Goal: Task Accomplishment & Management: Manage account settings

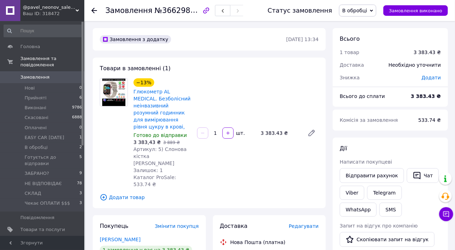
click at [306, 175] on div "Товари в замовленні (1) −13% Глюкометр AL MEDICAL. Безболісний неінвазивний роз…" at bounding box center [209, 133] width 233 height 151
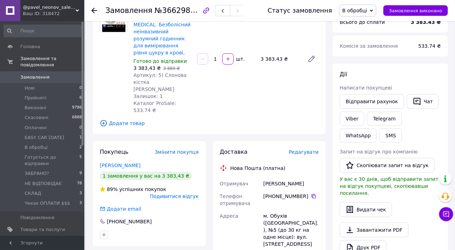
scroll to position [128, 0]
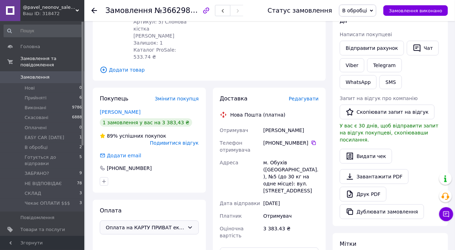
click at [187, 225] on icon at bounding box center [190, 228] width 6 height 6
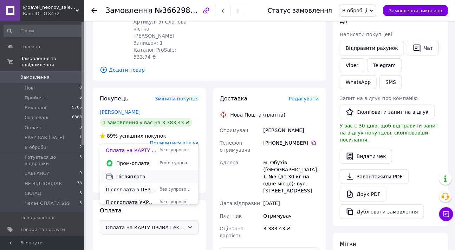
click at [134, 175] on span "Післяплата" at bounding box center [154, 176] width 77 height 7
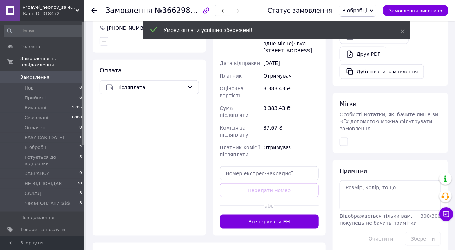
scroll to position [268, 0]
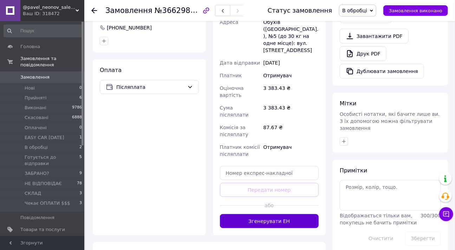
click at [281, 214] on button "Згенерувати ЕН" at bounding box center [269, 221] width 99 height 14
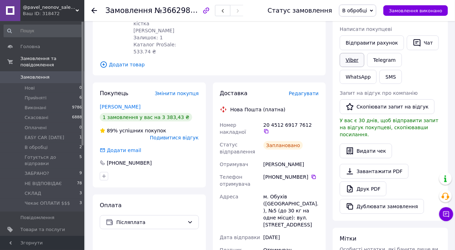
scroll to position [115, 0]
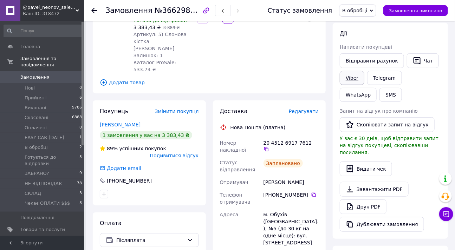
click at [347, 74] on link "Viber" at bounding box center [352, 78] width 25 height 14
click at [346, 74] on link "Viber" at bounding box center [352, 78] width 25 height 14
click at [324, 122] on div "Доставка Редагувати Нова Пошта (платна) Номер накладної 20 4512 6917 7612   Ста…" at bounding box center [269, 250] width 113 height 299
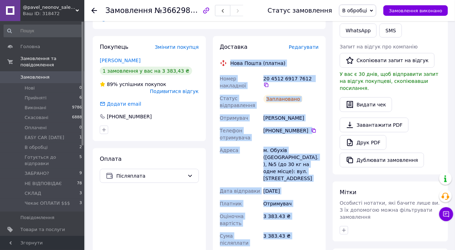
scroll to position [179, 0]
copy div "Нова Пошта (платна) Номер накладної 20 4512 6917 7612   Статус відправлення Зап…"
drag, startPoint x: 302, startPoint y: 70, endPoint x: 223, endPoint y: 46, distance: 82.4
click at [223, 46] on div "Доставка Редагувати Нова Пошта (платна) Номер накладної 20 4512 6917 7612   Ста…" at bounding box center [269, 186] width 99 height 285
click at [367, 10] on span "В обробці" at bounding box center [354, 11] width 25 height 6
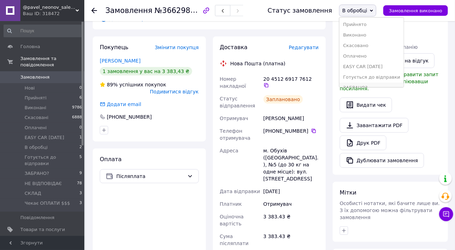
click at [366, 84] on li "ЗАБРАНО?" at bounding box center [372, 88] width 64 height 11
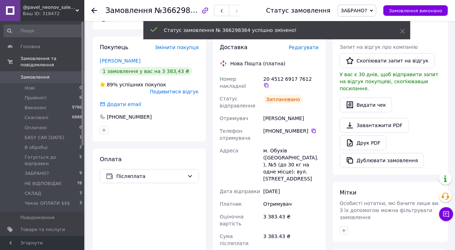
click at [69, 239] on span "1 0" at bounding box center [74, 242] width 19 height 6
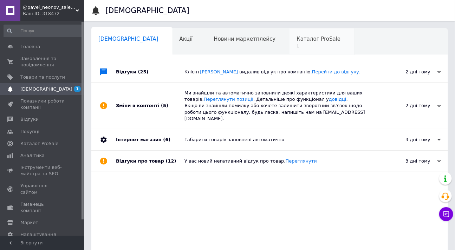
click at [297, 42] on span "Каталог ProSale" at bounding box center [319, 39] width 44 height 6
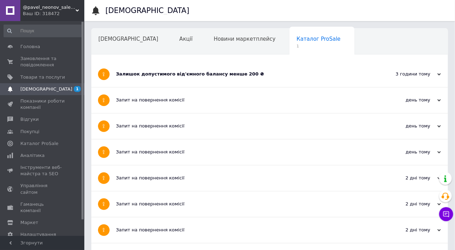
click at [267, 76] on div "Залишок допустимого від'ємного балансу менше 200 ₴" at bounding box center [243, 74] width 255 height 6
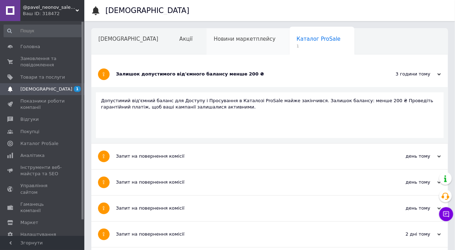
click at [217, 45] on div "Новини маркетплейсу" at bounding box center [248, 41] width 83 height 27
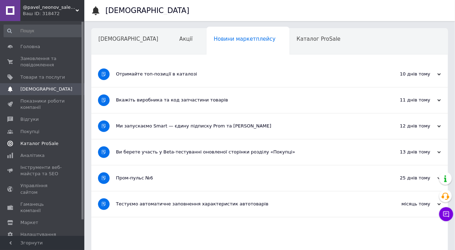
click at [45, 142] on span "Каталог ProSale" at bounding box center [39, 144] width 38 height 6
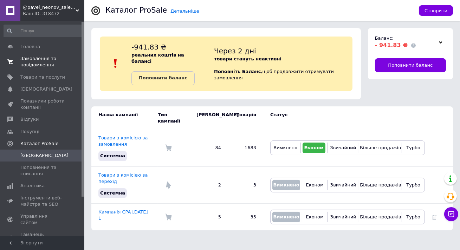
click at [38, 61] on span "Замовлення та повідомлення" at bounding box center [42, 62] width 45 height 13
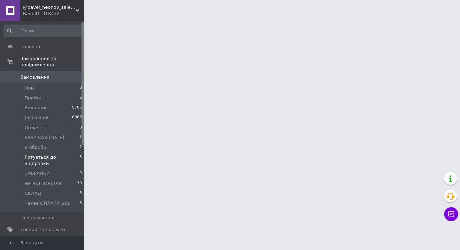
click at [58, 154] on span "Готується до відправки" at bounding box center [52, 160] width 55 height 13
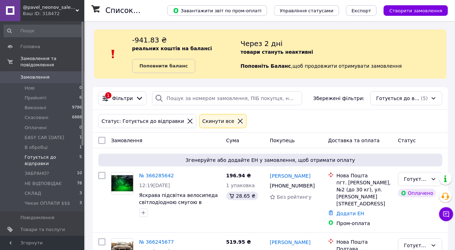
click at [262, 121] on div "Статус: Готується до відправки Cкинути все" at bounding box center [270, 121] width 347 height 17
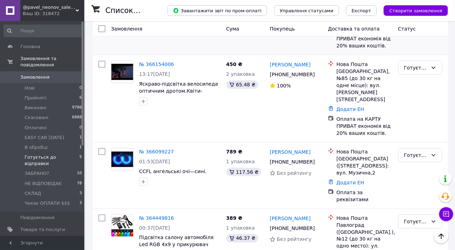
scroll to position [267, 0]
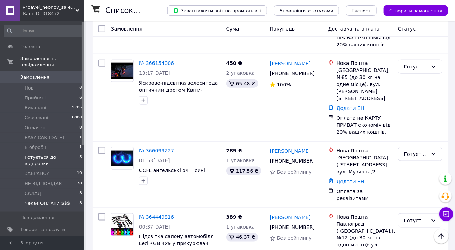
click at [70, 199] on li "Чекає ОПЛАТИ $$$ 3" at bounding box center [43, 205] width 86 height 13
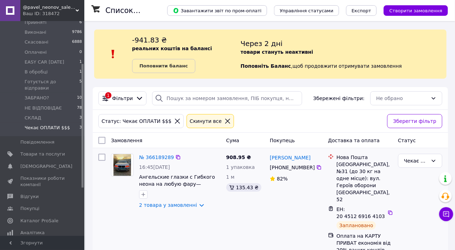
scroll to position [77, 0]
click at [433, 161] on icon at bounding box center [434, 161] width 4 height 2
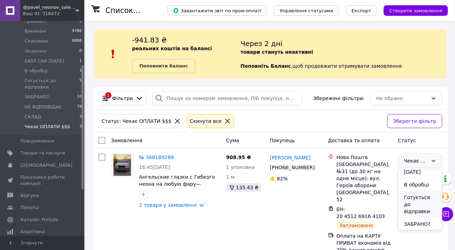
scroll to position [62, 0]
click at [424, 202] on li "Готується до відправки" at bounding box center [421, 204] width 44 height 27
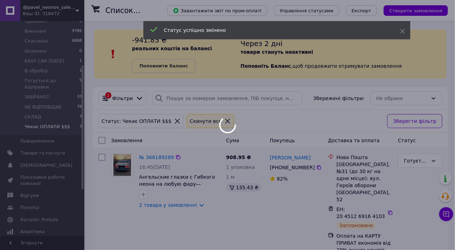
click at [296, 200] on div at bounding box center [227, 125] width 455 height 250
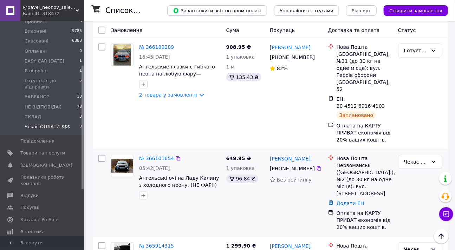
scroll to position [142, 0]
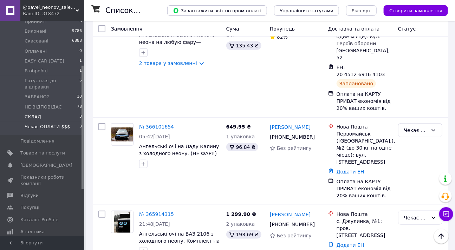
click at [39, 114] on span "СКЛАД" at bounding box center [33, 117] width 17 height 6
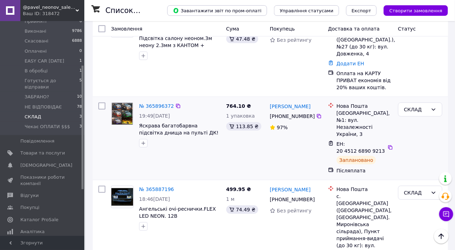
scroll to position [141, 0]
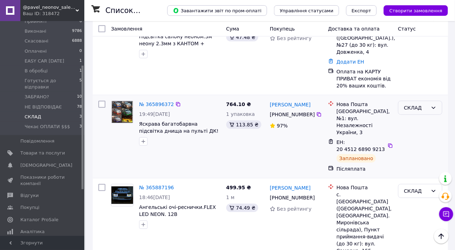
click at [433, 105] on icon at bounding box center [434, 108] width 6 height 6
click at [422, 146] on li "Готується до відправки" at bounding box center [421, 148] width 44 height 27
click at [434, 188] on icon at bounding box center [434, 191] width 6 height 6
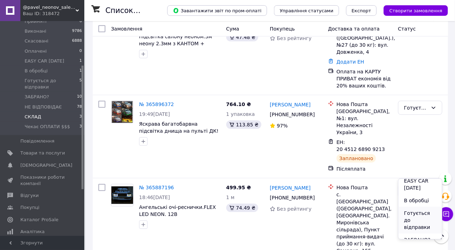
scroll to position [56, 0]
click at [423, 218] on li "Готується до відправки" at bounding box center [421, 219] width 44 height 27
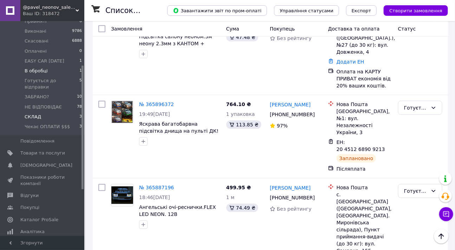
click at [47, 66] on li "В обробці 1" at bounding box center [43, 71] width 86 height 10
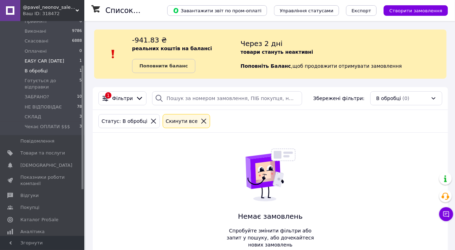
click at [49, 58] on span "EASY CAR [DATE]" at bounding box center [45, 61] width 40 height 6
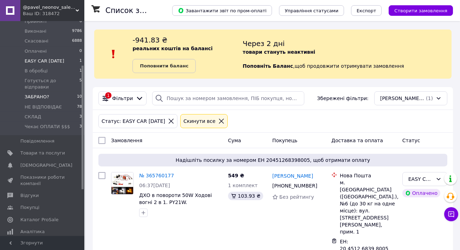
click at [45, 94] on span "ЗАБРАНО?" at bounding box center [37, 97] width 25 height 6
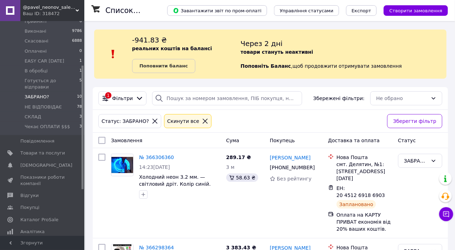
click at [40, 94] on span "ЗАБРАНО?" at bounding box center [37, 97] width 25 height 6
click at [205, 161] on div "№ 366306360" at bounding box center [180, 157] width 83 height 8
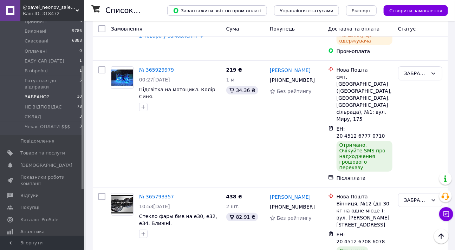
scroll to position [971, 0]
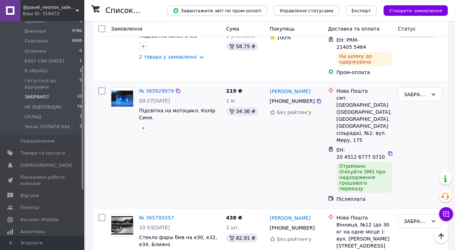
click at [141, 85] on div "№ 365929979 00:27, 10.10.2025 Підсвітка на мотоцикл. Колір Синя." at bounding box center [165, 145] width 115 height 121
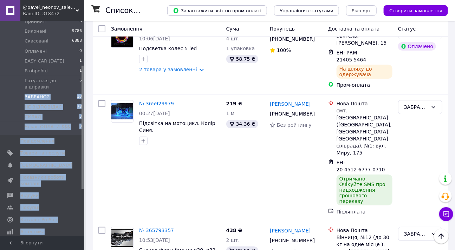
drag, startPoint x: 84, startPoint y: 78, endPoint x: 83, endPoint y: 59, distance: 18.6
click at [83, 59] on div "Головна Замовлення та повідомлення Замовлення 0 Нові 0 Прийняті 6 Виконані 9786…" at bounding box center [42, 128] width 84 height 215
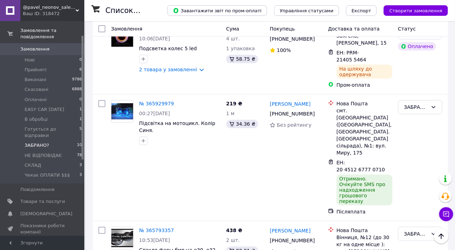
scroll to position [25, 0]
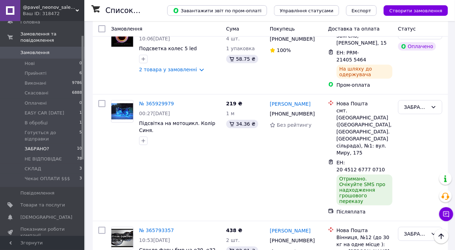
drag, startPoint x: 82, startPoint y: 72, endPoint x: 86, endPoint y: 42, distance: 30.1
click at [59, 69] on li "Прийняті 6" at bounding box center [43, 74] width 86 height 10
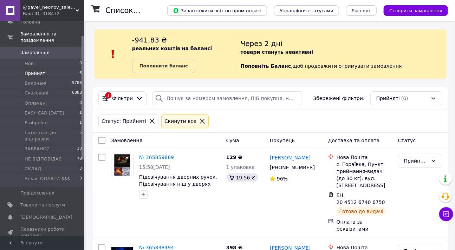
drag, startPoint x: 280, startPoint y: 113, endPoint x: 260, endPoint y: 116, distance: 20.3
click at [280, 113] on div "Статус: Прийняті Cкинути все" at bounding box center [270, 121] width 347 height 17
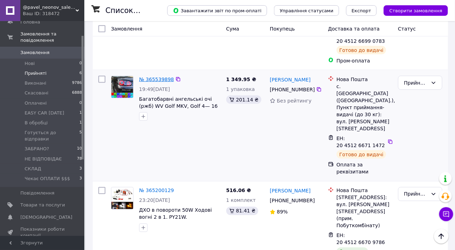
scroll to position [345, 0]
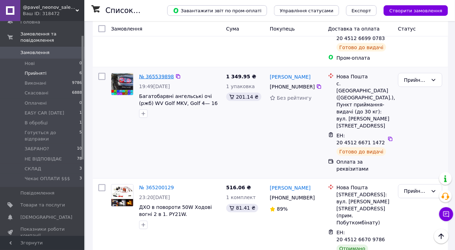
drag, startPoint x: 158, startPoint y: 109, endPoint x: 150, endPoint y: 53, distance: 55.7
click at [199, 114] on div "№ 365539898 19:49, 07.10.2025 Багатобарвні ангельські очі (ржб) WV Golf MKV, Go…" at bounding box center [165, 122] width 115 height 105
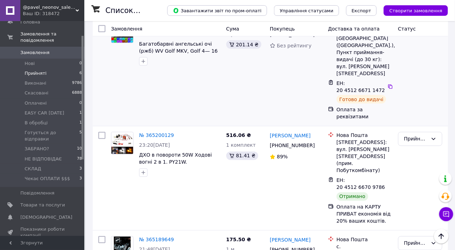
scroll to position [397, 0]
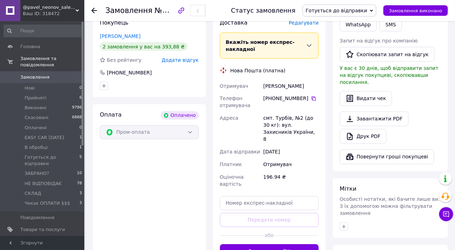
scroll to position [429, 0]
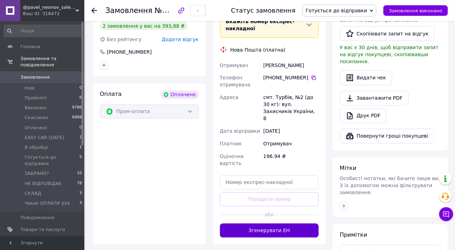
click at [276, 224] on button "Згенерувати ЕН" at bounding box center [269, 231] width 99 height 14
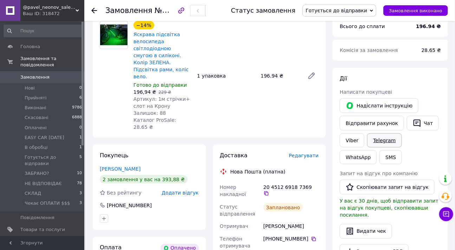
scroll to position [250, 0]
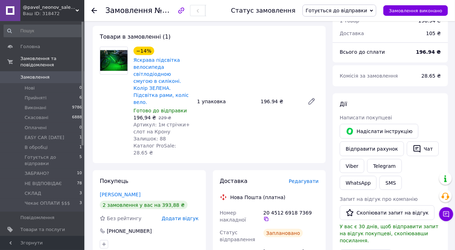
click at [377, 14] on span "Готується до відправки" at bounding box center [340, 11] width 74 height 12
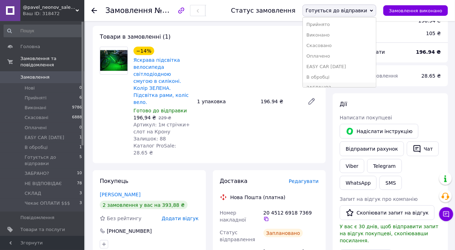
click at [346, 85] on li "ЗАБРАНО?" at bounding box center [339, 88] width 73 height 11
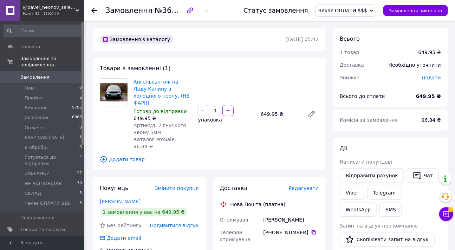
click at [261, 139] on div "Товари в замовленні (1) Ангельські очі на Ладу Калину з холодного неону. (НЕ ФА…" at bounding box center [209, 114] width 233 height 113
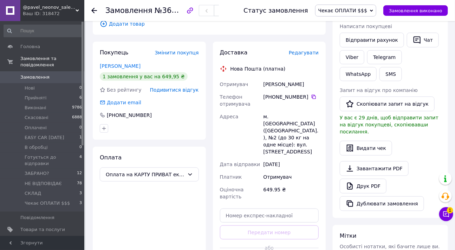
scroll to position [141, 0]
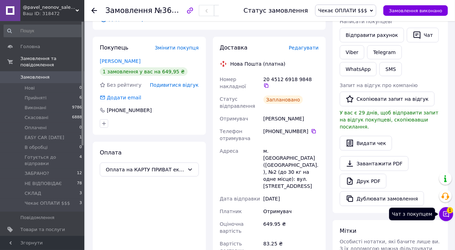
click at [449, 214] on icon at bounding box center [447, 215] width 6 height 6
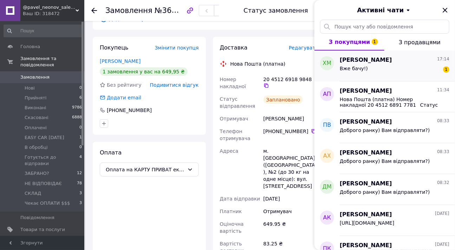
click at [374, 65] on div "Вже бачу!) 1" at bounding box center [395, 69] width 110 height 11
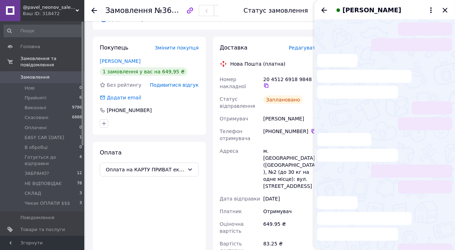
scroll to position [33, 0]
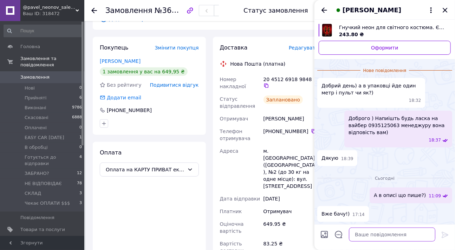
click at [357, 237] on textarea at bounding box center [392, 235] width 86 height 14
type textarea "супер!)"
click at [442, 236] on icon at bounding box center [445, 235] width 8 height 8
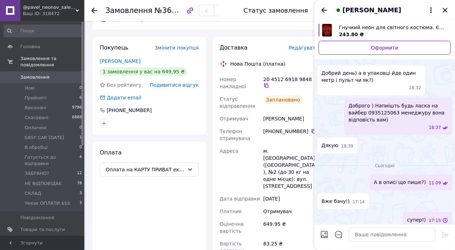
scroll to position [21, 0]
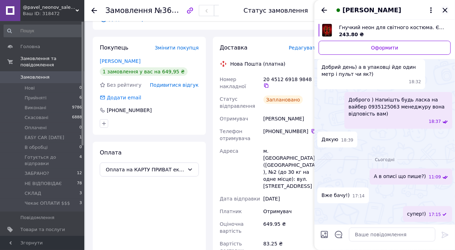
click at [444, 10] on icon "Закрити" at bounding box center [445, 10] width 8 height 8
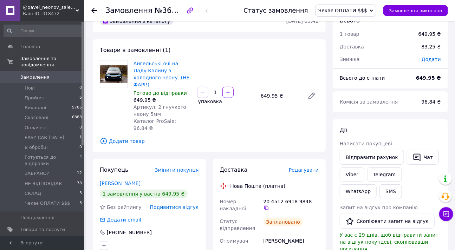
scroll to position [0, 0]
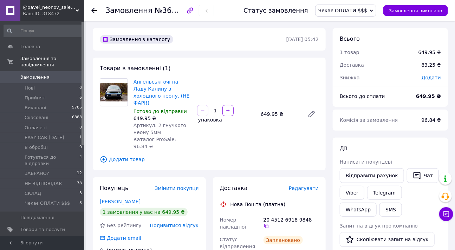
click at [373, 9] on icon at bounding box center [371, 10] width 3 height 3
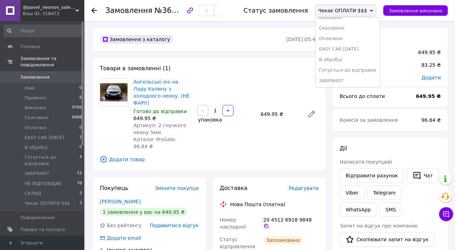
scroll to position [18, 0]
click at [376, 70] on li "Готується до відправки" at bounding box center [348, 70] width 64 height 11
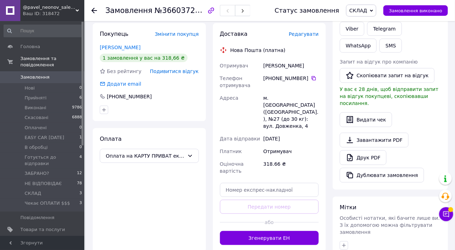
scroll to position [192, 0]
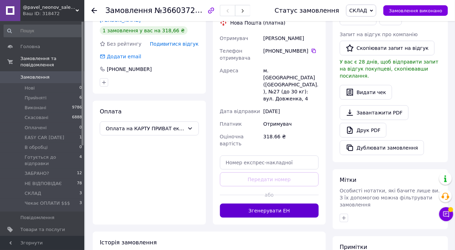
click at [265, 204] on button "Згенерувати ЕН" at bounding box center [269, 211] width 99 height 14
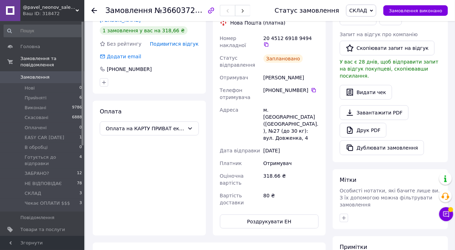
click at [373, 11] on icon at bounding box center [371, 10] width 3 height 2
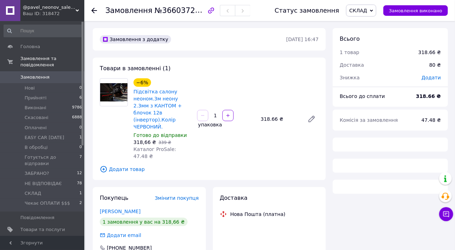
scroll to position [170, 0]
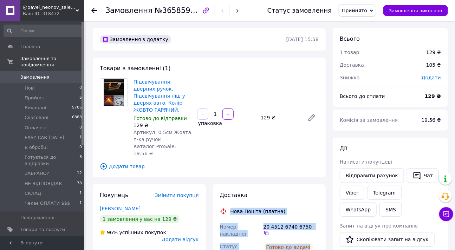
drag, startPoint x: 310, startPoint y: 225, endPoint x: 227, endPoint y: 196, distance: 87.3
copy div "Нова Пошта (платна) Номер накладної 20 4512 6740 6750   Статус відправлення Гот…"
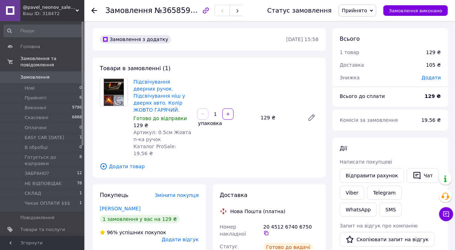
click at [227, 208] on div at bounding box center [223, 211] width 11 height 7
click at [415, 175] on icon "button" at bounding box center [417, 175] width 7 height 7
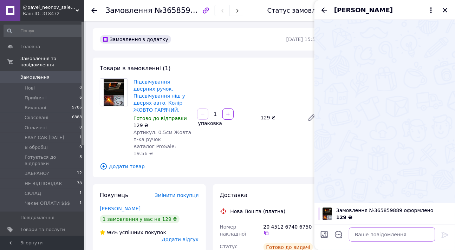
click at [365, 235] on textarea at bounding box center [392, 235] width 86 height 14
paste textarea "Нова Пошта (платна) Номер накладної 20 4512 6740 6750 Статус відправлення Готов…"
type textarea "Нова Пошта (платна) Номер накладної 20 4512 6740 6750 Статус відправлення Готов…"
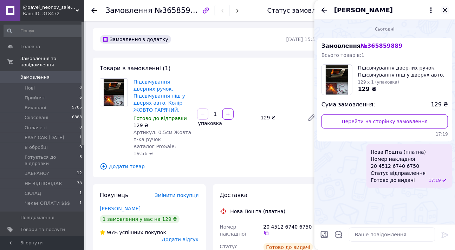
click at [445, 7] on icon "Закрити" at bounding box center [445, 10] width 8 height 8
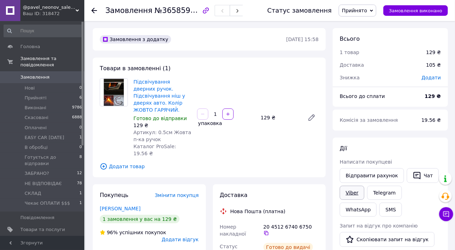
click at [349, 191] on link "Viber" at bounding box center [352, 193] width 25 height 14
click at [190, 237] on span "Додати відгук" at bounding box center [180, 240] width 37 height 6
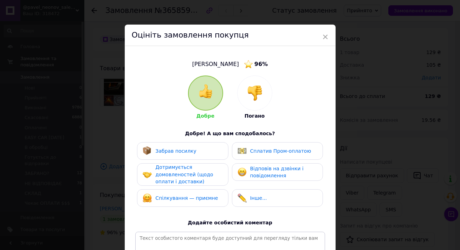
click at [252, 98] on img at bounding box center [254, 92] width 15 height 15
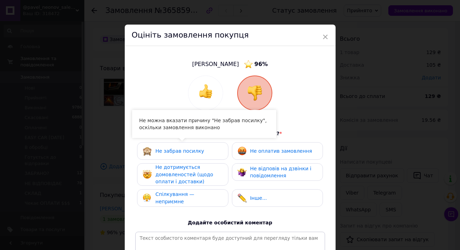
drag, startPoint x: 197, startPoint y: 171, endPoint x: 205, endPoint y: 173, distance: 8.0
click at [197, 170] on span "Не дотримується домовленостей (щодо оплати і доставки)" at bounding box center [184, 175] width 58 height 20
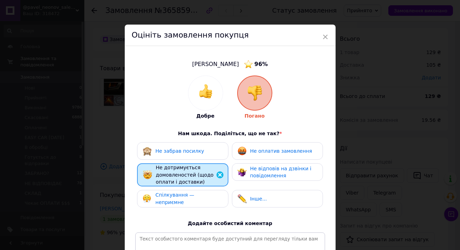
click at [302, 218] on div "Добре Погано Нам шкода. Поділіться, що не так? * Не забрав посилку Не оплатив з…" at bounding box center [230, 183] width 190 height 214
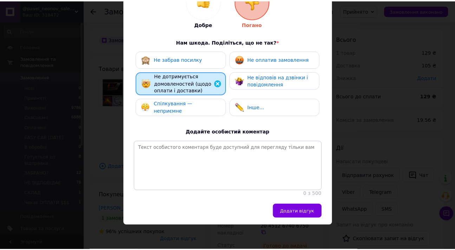
scroll to position [100, 0]
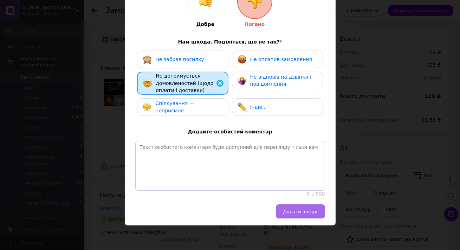
click at [298, 208] on button "Додати відгук" at bounding box center [300, 212] width 49 height 14
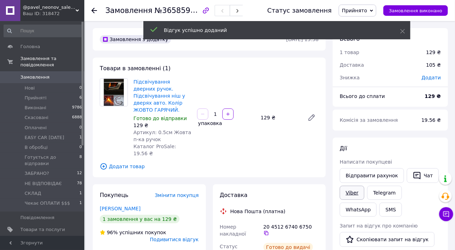
click at [354, 193] on link "Viber" at bounding box center [352, 193] width 25 height 14
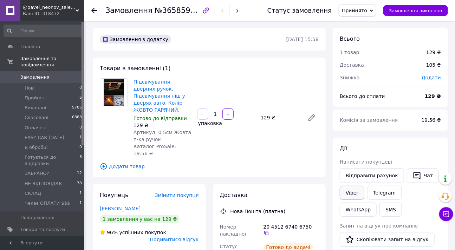
click at [354, 192] on link "Viber" at bounding box center [352, 193] width 25 height 14
click at [353, 192] on link "Viber" at bounding box center [352, 193] width 25 height 14
click at [347, 193] on link "Viber" at bounding box center [352, 193] width 25 height 14
click at [354, 192] on link "Viber" at bounding box center [352, 193] width 25 height 14
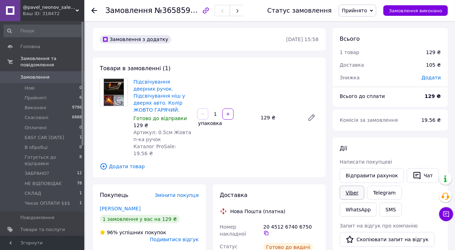
click at [354, 192] on link "Viber" at bounding box center [352, 193] width 25 height 14
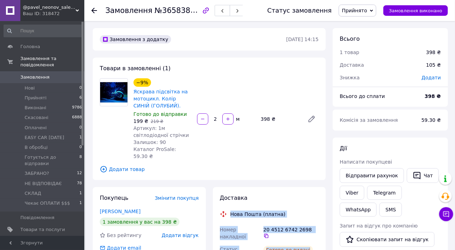
drag, startPoint x: 312, startPoint y: 239, endPoint x: 225, endPoint y: 203, distance: 94.4
copy div "Нова Пошта (платна) Номер накладної 20 4512 6742 2698   Статус відправлення Гот…"
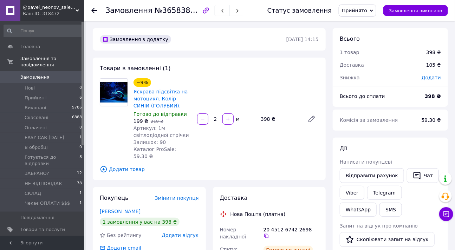
click at [351, 192] on link "Viber" at bounding box center [352, 193] width 25 height 14
click at [422, 174] on button "Чат" at bounding box center [423, 175] width 32 height 15
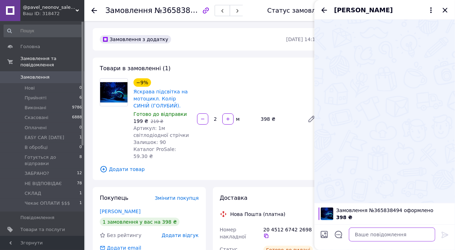
click at [364, 238] on textarea at bounding box center [392, 235] width 86 height 14
paste textarea "Нова Пошта (платна) Номер накладної 20 4512 6742 2698 Статус відправлення Готов…"
type textarea "Нова Пошта (платна) Номер накладної 20 4512 6742 2698 Статус відправлення Готов…"
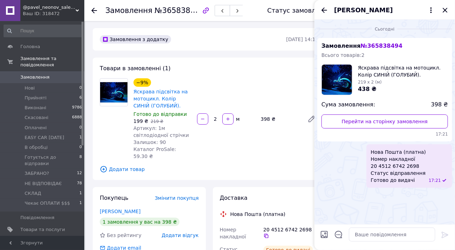
click at [179, 233] on span "Додати відгук" at bounding box center [180, 236] width 37 height 6
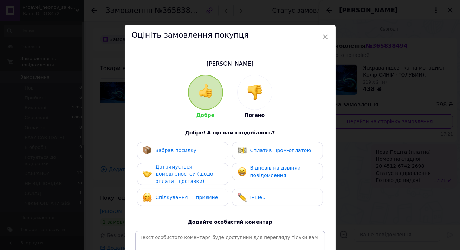
click at [249, 85] on img at bounding box center [254, 92] width 15 height 15
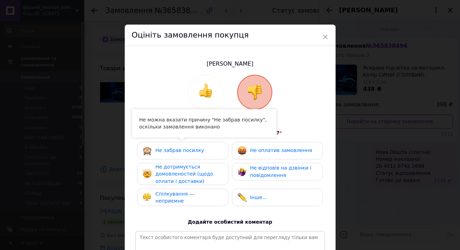
drag, startPoint x: 211, startPoint y: 174, endPoint x: 211, endPoint y: 187, distance: 12.3
click at [211, 174] on div "Не дотримується домовленостей (щодо оплати і доставки)" at bounding box center [188, 174] width 67 height 22
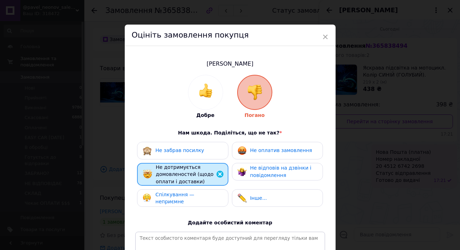
click at [270, 168] on span "Не відповів на дзвінки і повідомлення" at bounding box center [280, 171] width 61 height 13
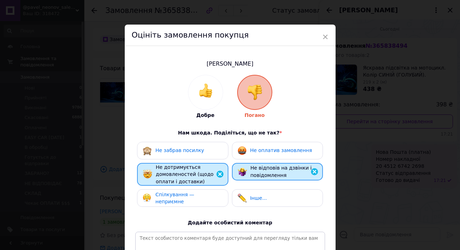
click at [303, 223] on div "Добре Погано Нам шкода. Поділіться, що не так? * Не забрав посилку Не оплатив з…" at bounding box center [230, 182] width 190 height 214
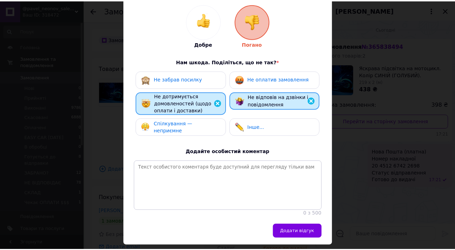
scroll to position [99, 0]
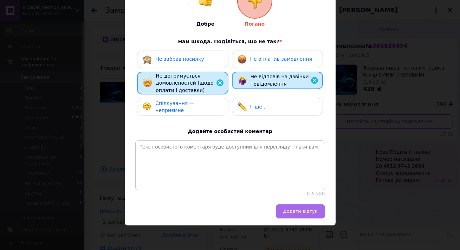
click at [295, 208] on button "Додати відгук" at bounding box center [300, 212] width 49 height 14
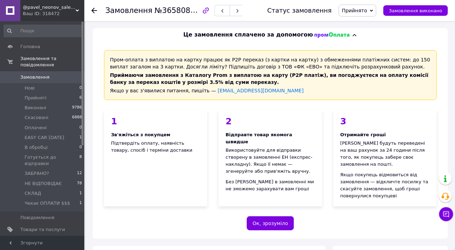
click at [337, 213] on div "Пром-оплата з виплатою на картку працює як P2P переказ (з картки на картку) з о…" at bounding box center [270, 140] width 355 height 197
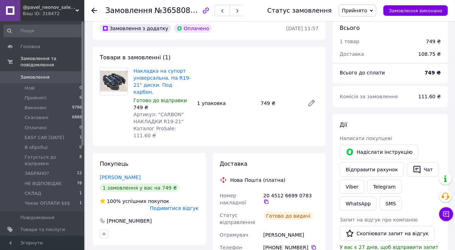
scroll to position [230, 0]
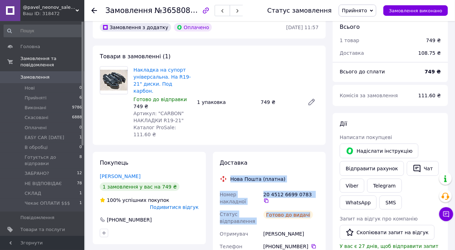
copy div "Нова Пошта (платна) Номер накладної 20 4512 6699 0783   Статус відправлення Гот…"
drag, startPoint x: 315, startPoint y: 188, endPoint x: 226, endPoint y: 155, distance: 95.8
click at [417, 161] on button "Чат" at bounding box center [423, 168] width 32 height 15
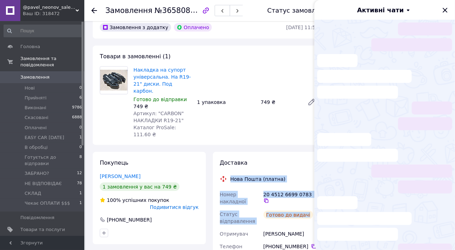
click at [417, 158] on li at bounding box center [384, 147] width 135 height 29
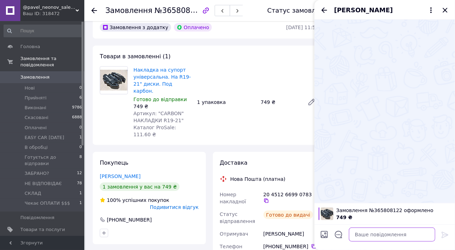
click at [379, 233] on textarea at bounding box center [392, 235] width 86 height 14
paste textarea "Нова Пошта (платна) Номер накладної 20 4512 6699 0783 Статус відправлення Готов…"
type textarea "Нова Пошта (платна) Номер накладної 20 4512 6699 0783 Статус відправлення Готов…"
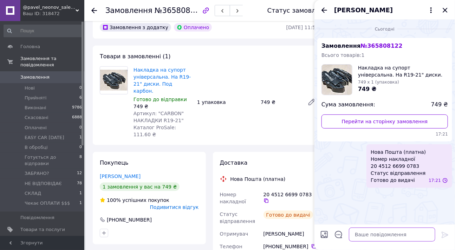
scroll to position [0, 0]
click at [445, 10] on icon "Закрити" at bounding box center [445, 10] width 5 height 5
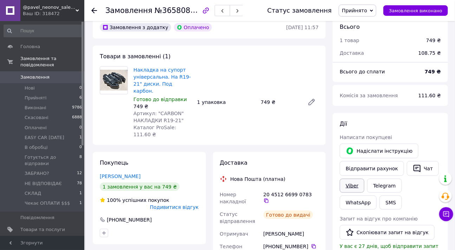
click at [352, 179] on link "Viber" at bounding box center [352, 186] width 25 height 14
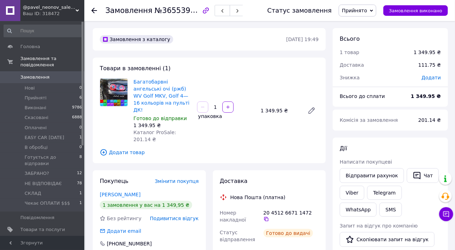
scroll to position [18, 0]
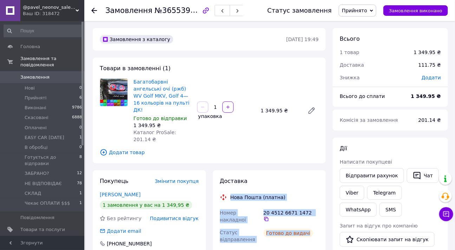
drag, startPoint x: 308, startPoint y: 214, endPoint x: 217, endPoint y: 179, distance: 97.6
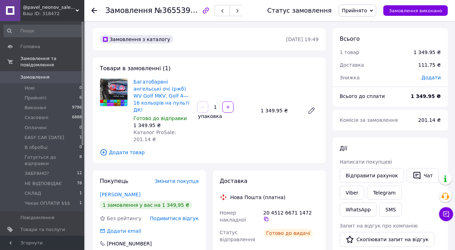
click at [416, 176] on button "Чат" at bounding box center [423, 175] width 32 height 15
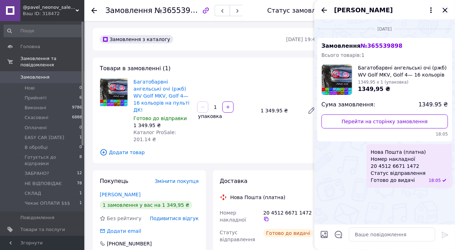
click at [446, 11] on icon "Закрити" at bounding box center [445, 10] width 8 height 8
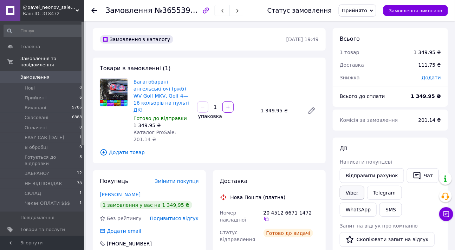
click at [357, 191] on link "Viber" at bounding box center [352, 193] width 25 height 14
